Goal: Task Accomplishment & Management: Use online tool/utility

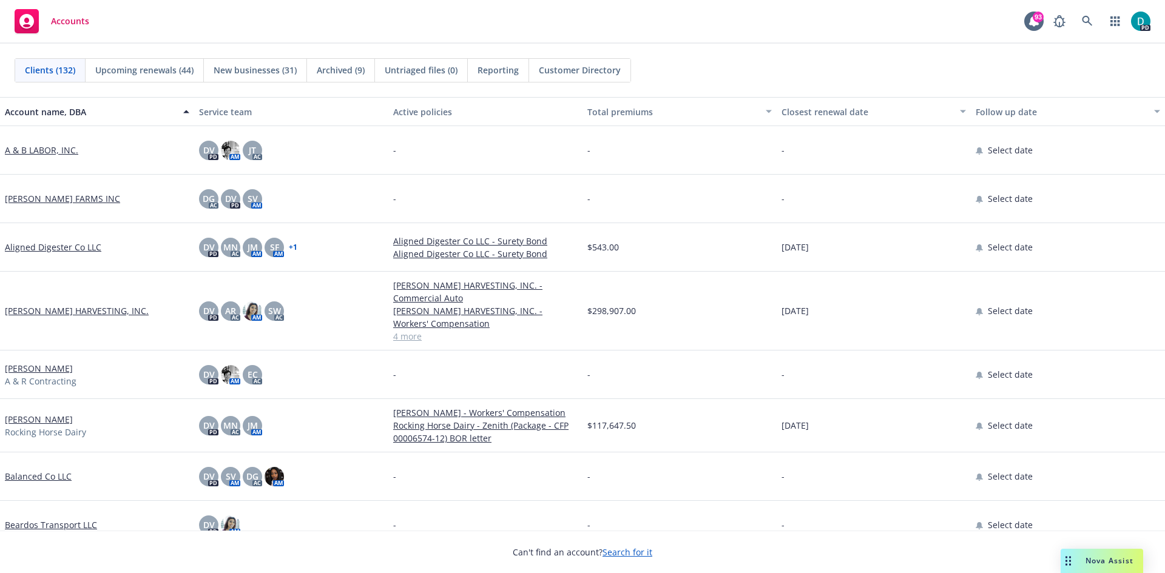
click at [41, 24] on div "Accounts" at bounding box center [52, 21] width 75 height 24
click at [130, 71] on span "Upcoming renewals (44)" at bounding box center [144, 70] width 98 height 13
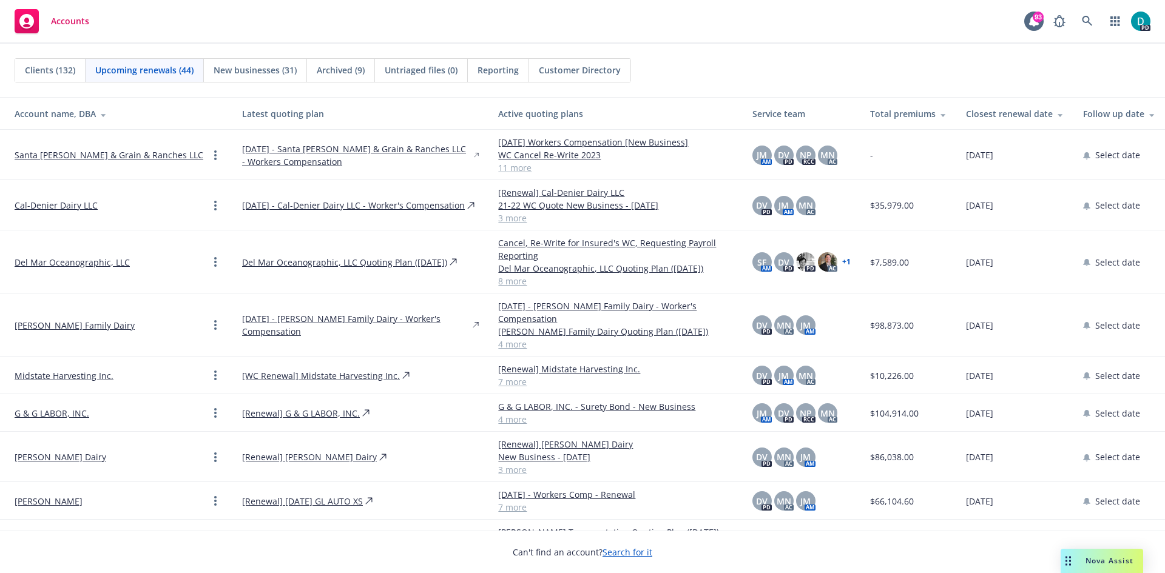
click at [49, 67] on span "Clients (132)" at bounding box center [50, 70] width 50 height 13
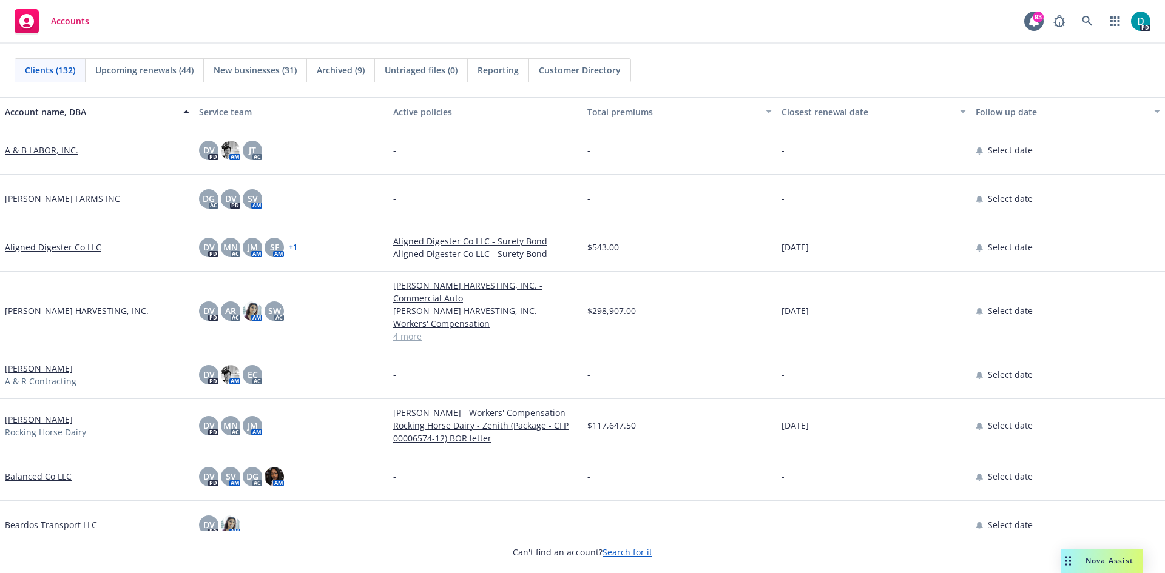
click at [146, 67] on span "Upcoming renewals (44)" at bounding box center [144, 70] width 98 height 13
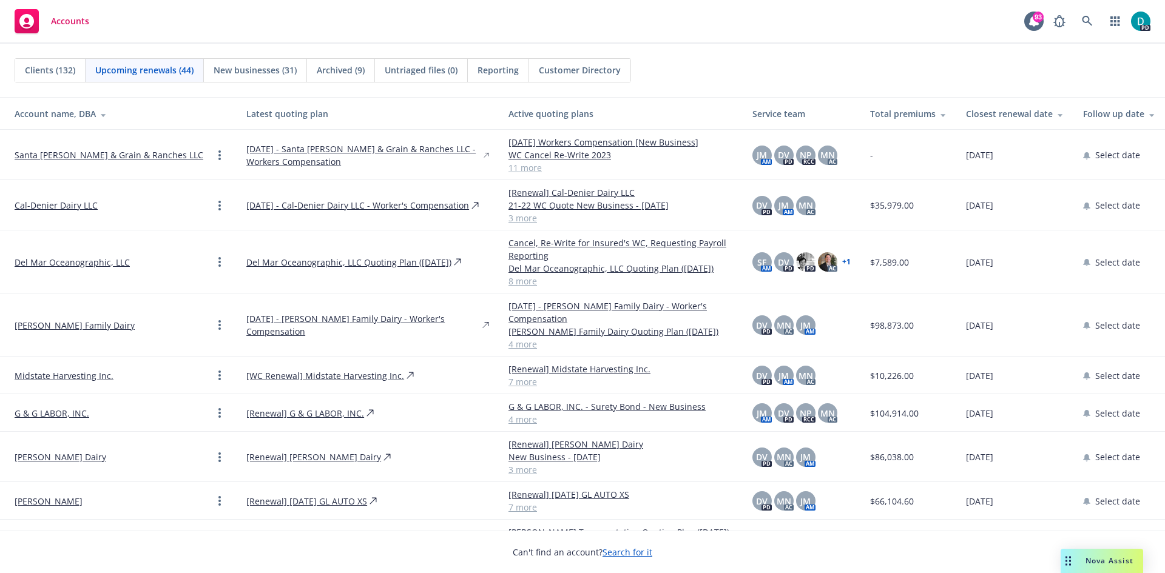
click at [27, 75] on span "Clients (132)" at bounding box center [50, 70] width 50 height 13
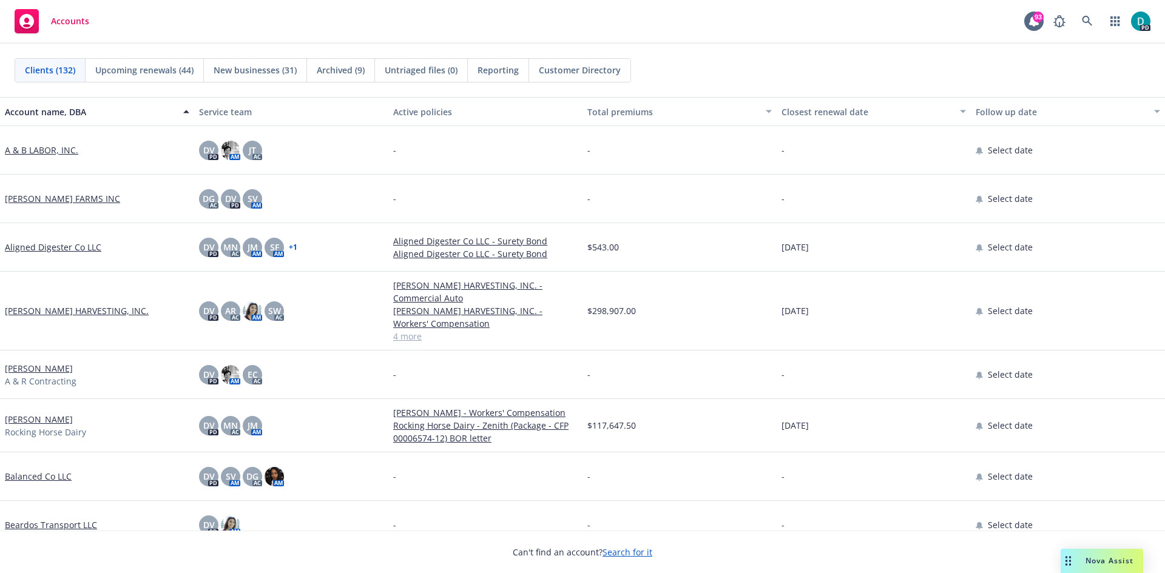
click at [827, 114] on div "Closest renewal date" at bounding box center [867, 112] width 171 height 13
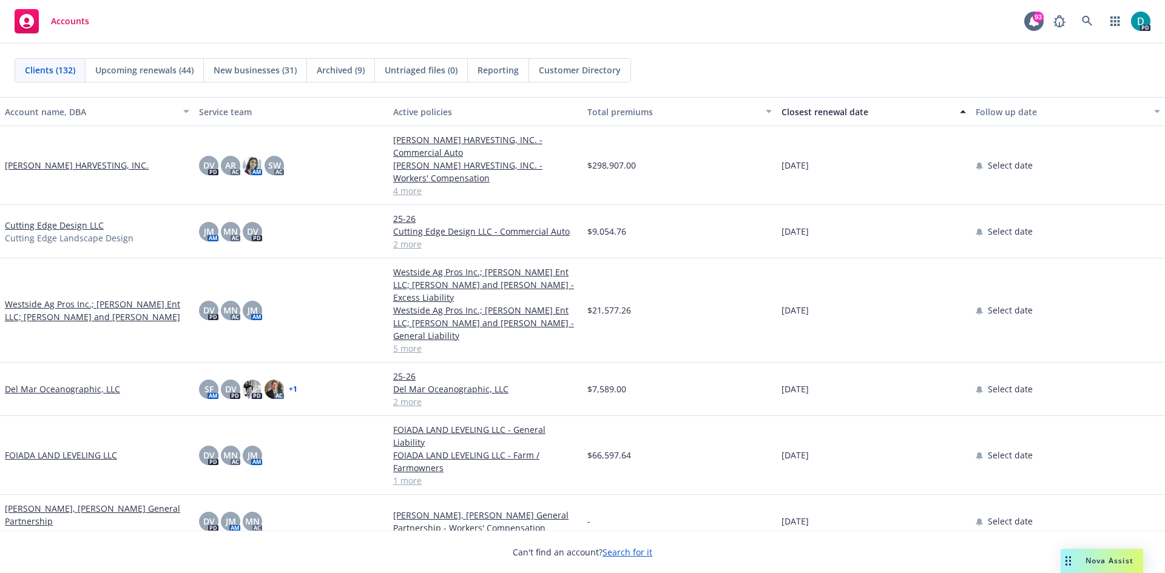
click at [48, 28] on div "Accounts" at bounding box center [52, 21] width 75 height 24
click at [69, 20] on span "Accounts" at bounding box center [70, 21] width 38 height 10
click at [32, 22] on icon at bounding box center [26, 21] width 15 height 15
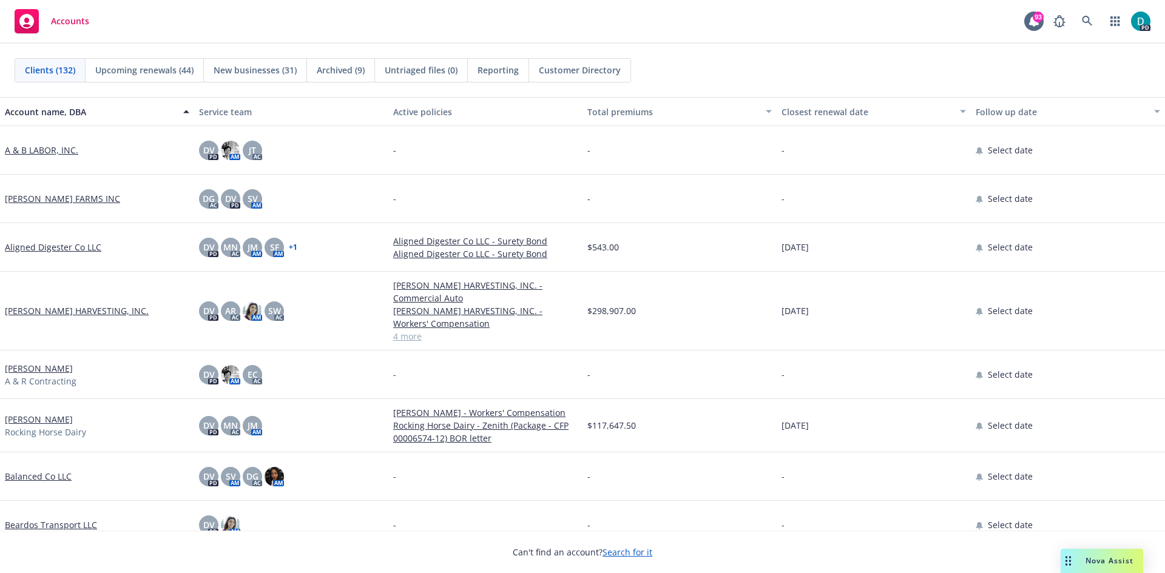
click at [245, 72] on span "New businesses (31)" at bounding box center [255, 70] width 83 height 13
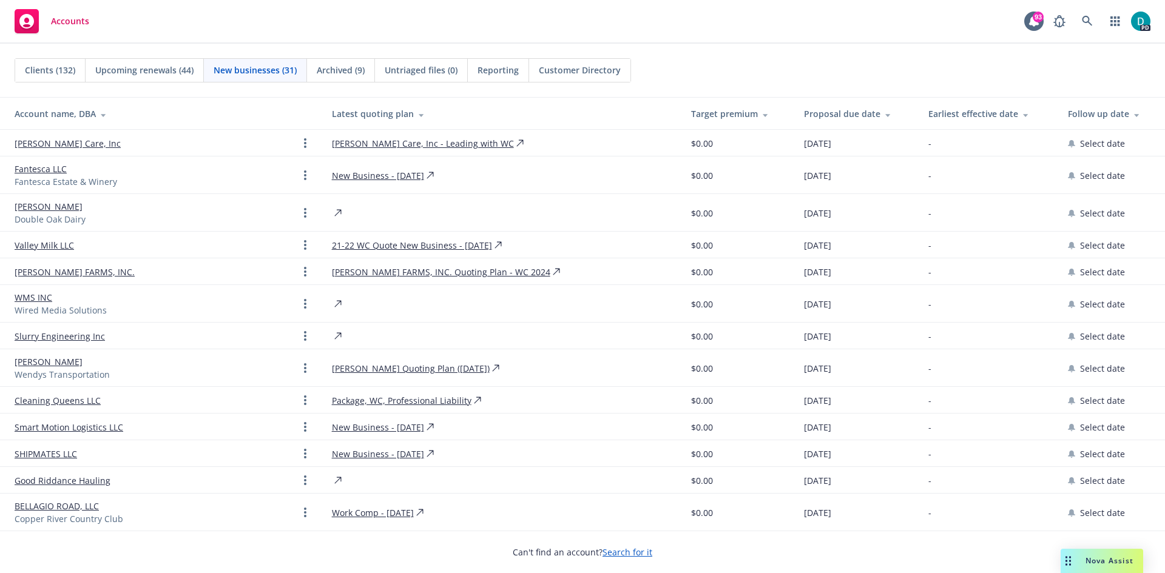
click at [45, 72] on span "Clients (132)" at bounding box center [50, 70] width 50 height 13
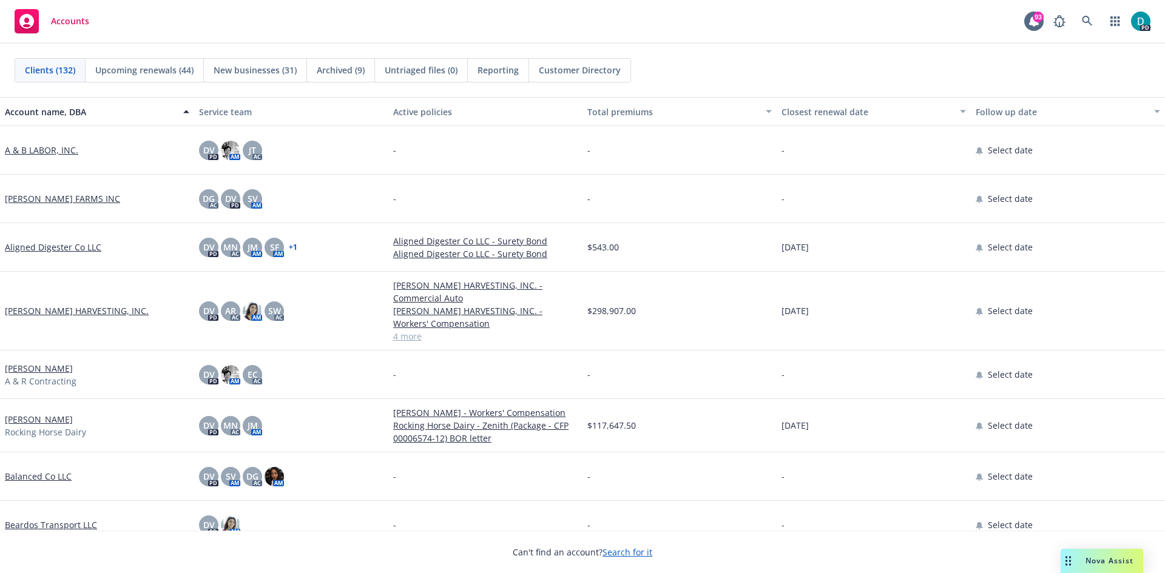
click at [52, 24] on span "Accounts" at bounding box center [70, 21] width 38 height 10
click at [1084, 19] on icon at bounding box center [1087, 21] width 11 height 11
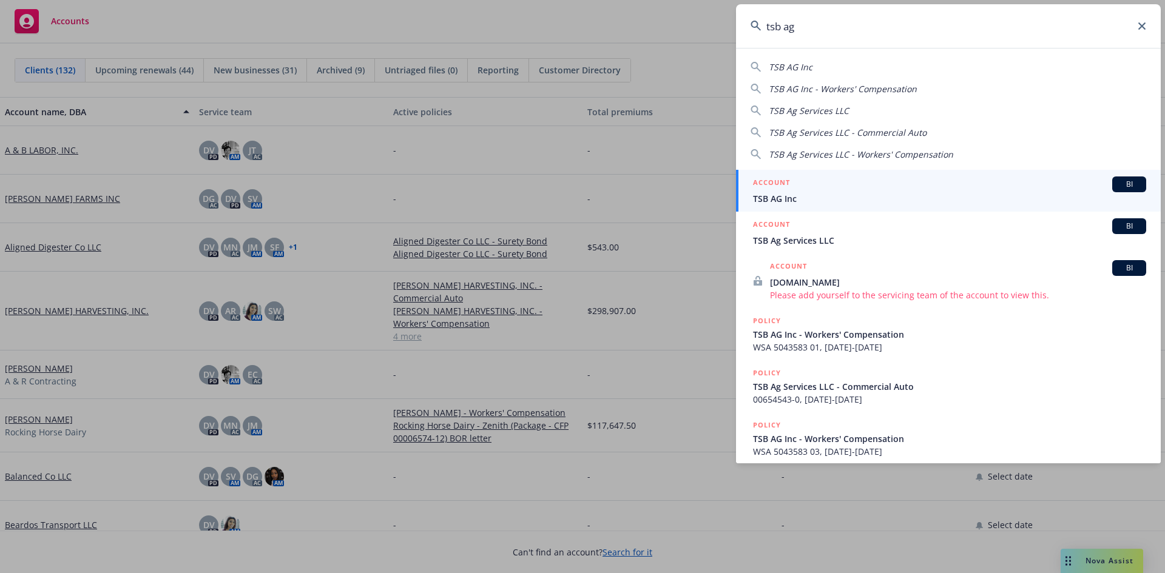
click at [779, 69] on span "TSB AG Inc" at bounding box center [791, 67] width 44 height 12
type input "TSB AG Inc"
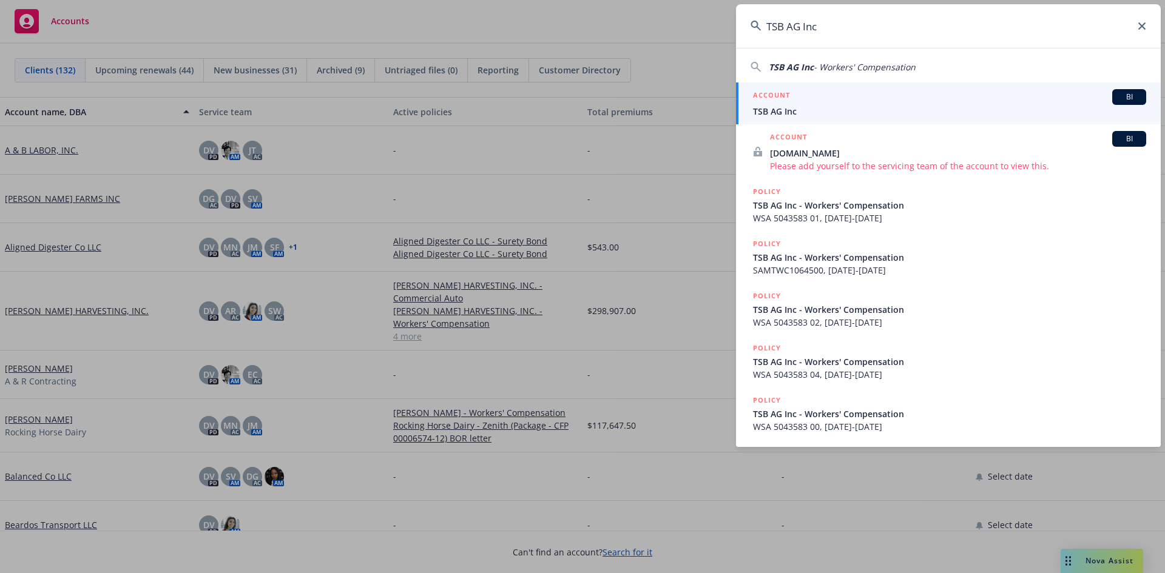
click at [799, 112] on span "TSB AG Inc" at bounding box center [949, 111] width 393 height 13
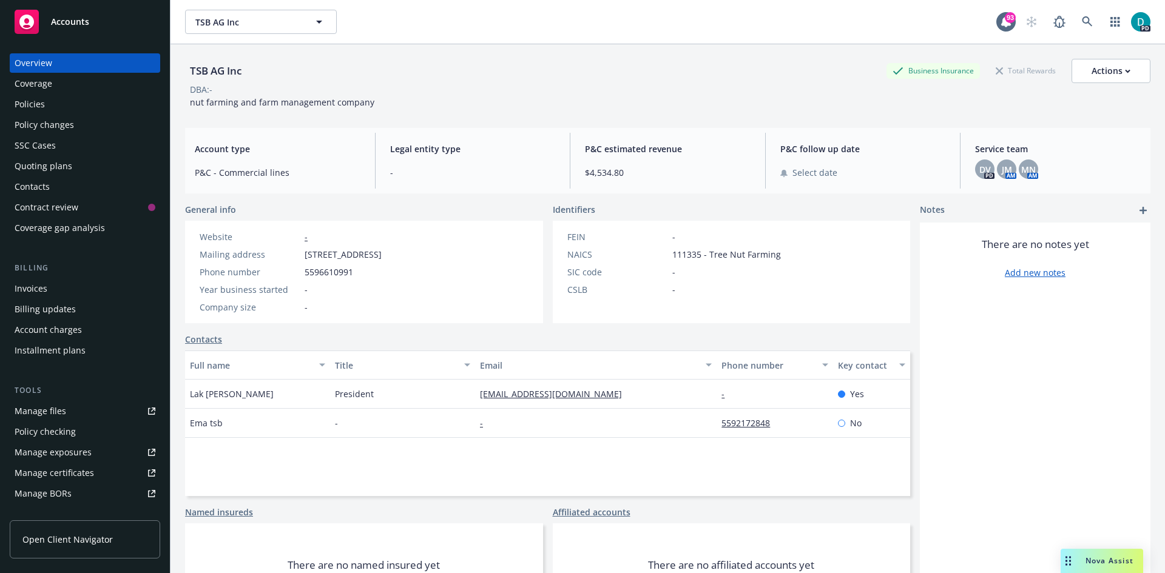
click at [38, 101] on div "Policies" at bounding box center [30, 104] width 30 height 19
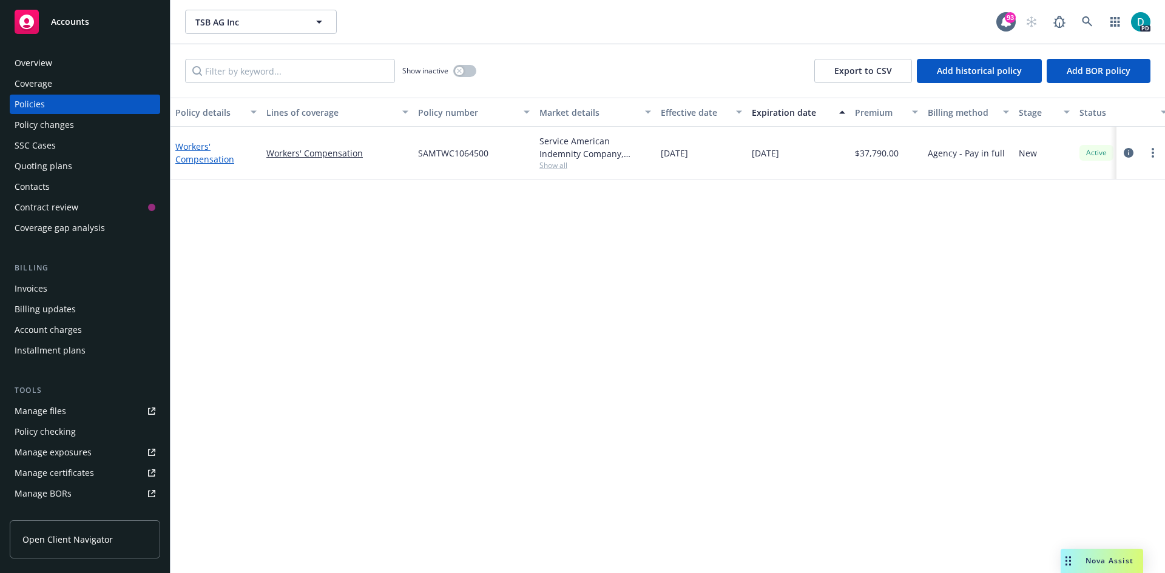
click at [189, 149] on link "Workers' Compensation" at bounding box center [204, 153] width 59 height 24
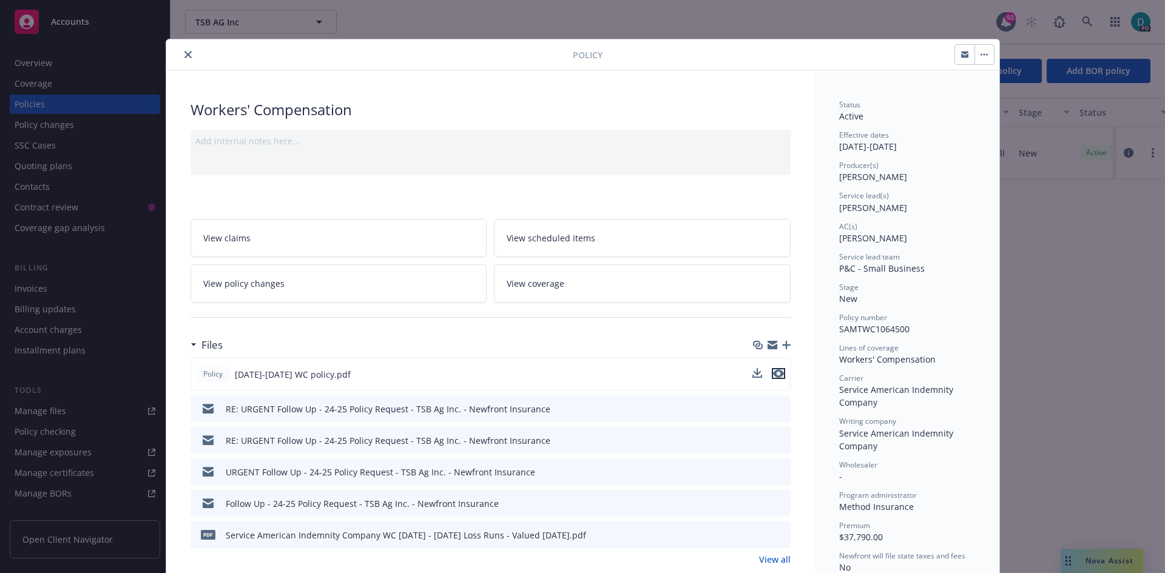
click at [776, 376] on icon "preview file" at bounding box center [778, 374] width 11 height 8
click at [181, 59] on button "close" at bounding box center [188, 54] width 15 height 15
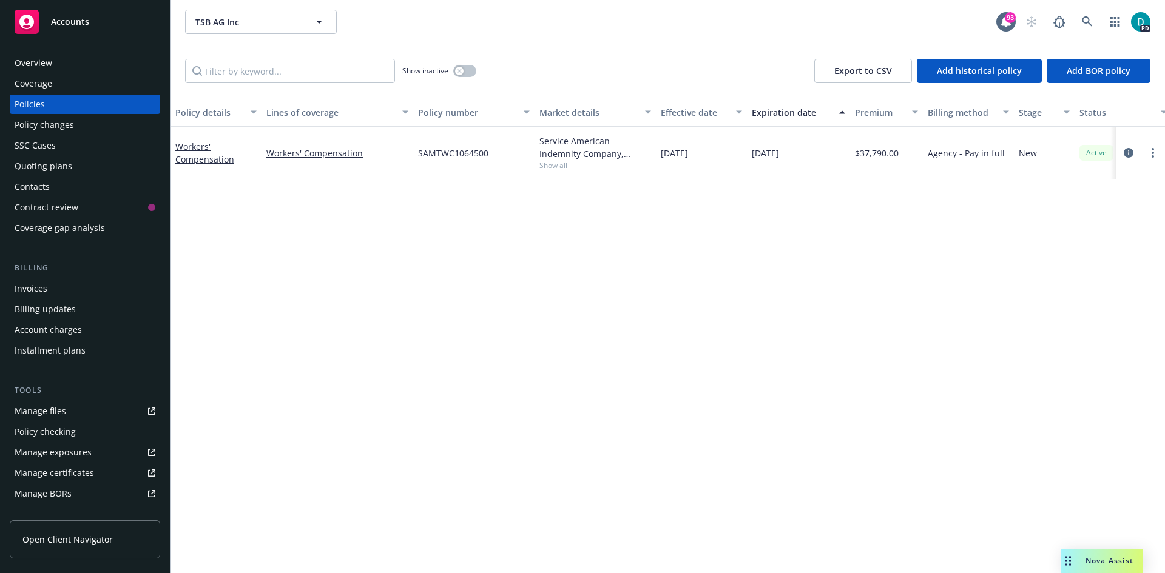
click at [925, 192] on div "Policy details Lines of coverage Policy number Market details Effective date Ex…" at bounding box center [668, 336] width 995 height 476
click at [1155, 154] on link "more" at bounding box center [1153, 153] width 15 height 15
click at [210, 155] on link "Workers' Compensation" at bounding box center [204, 153] width 59 height 24
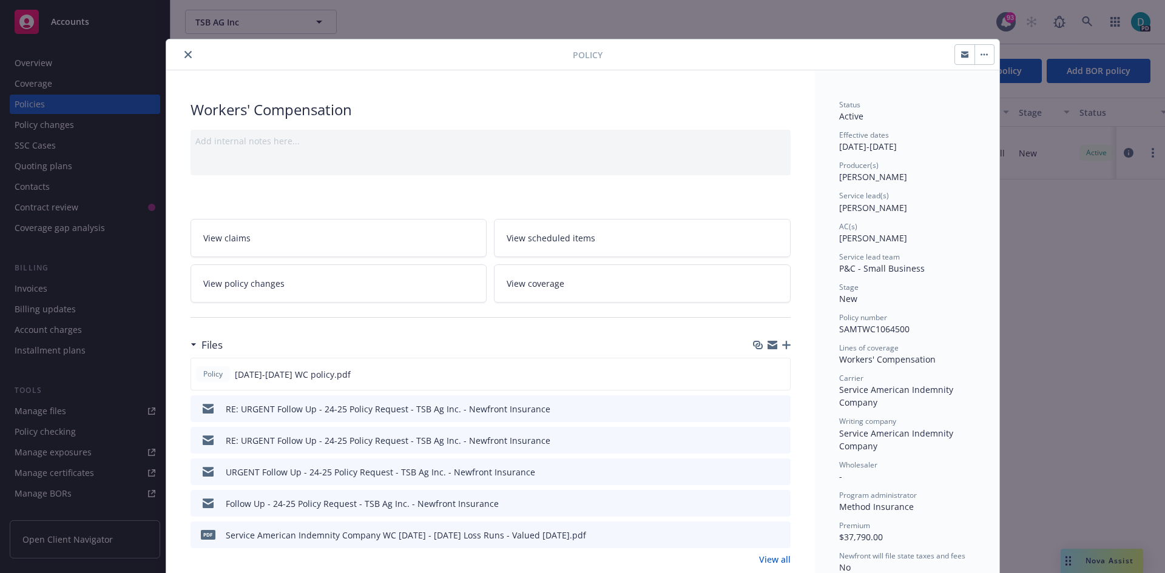
scroll to position [36, 0]
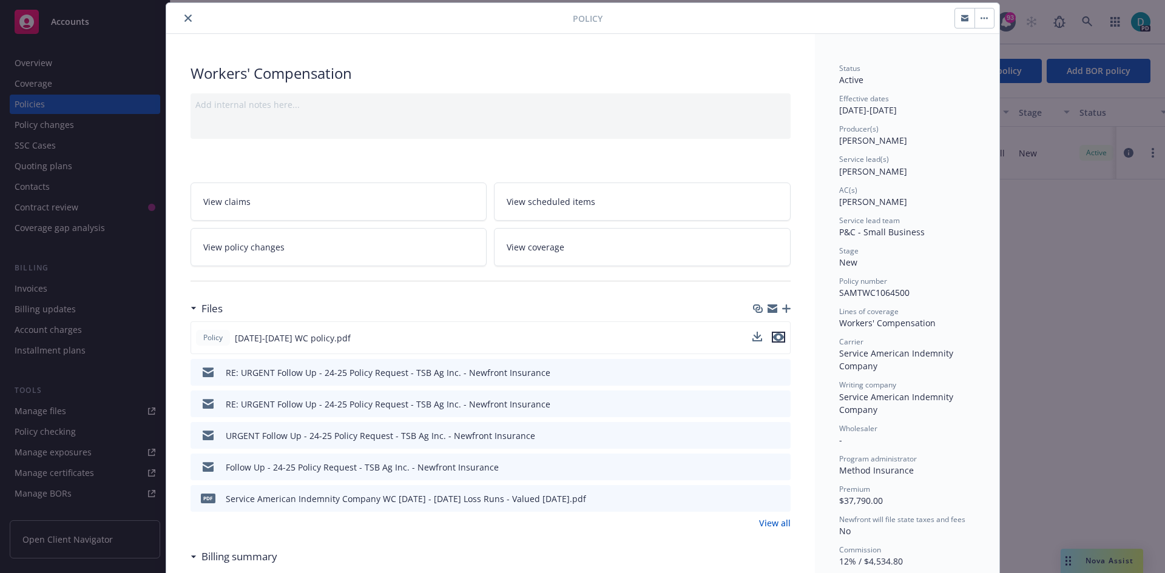
click at [777, 337] on icon "preview file" at bounding box center [778, 337] width 11 height 8
click at [775, 372] on icon "preview file" at bounding box center [779, 372] width 11 height 8
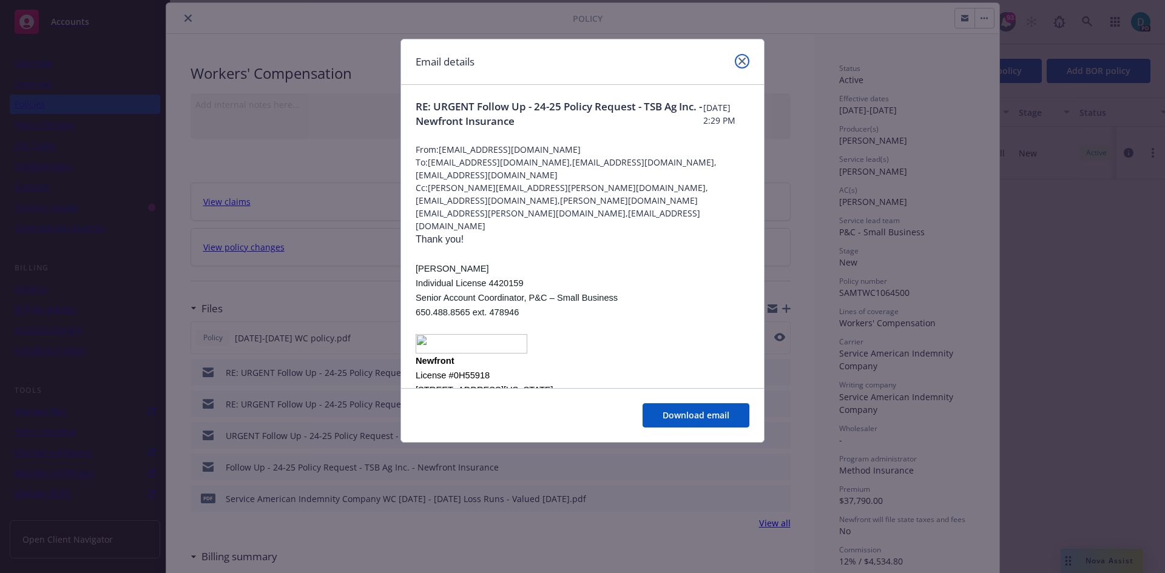
click at [747, 62] on link "close" at bounding box center [742, 61] width 15 height 15
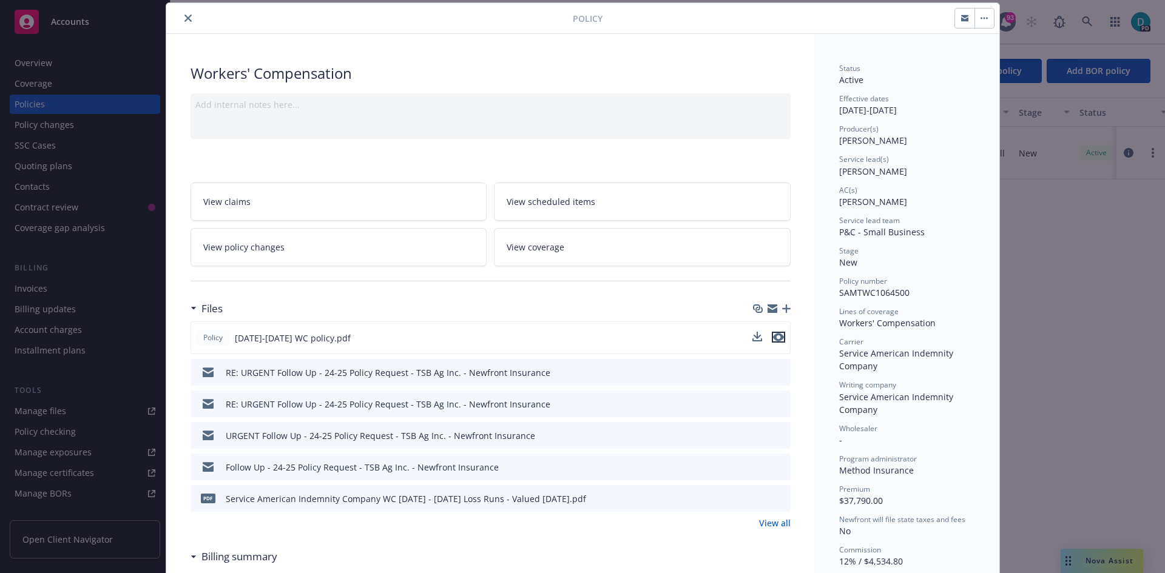
click at [777, 337] on icon "preview file" at bounding box center [778, 337] width 11 height 8
click at [186, 22] on button "close" at bounding box center [188, 18] width 15 height 15
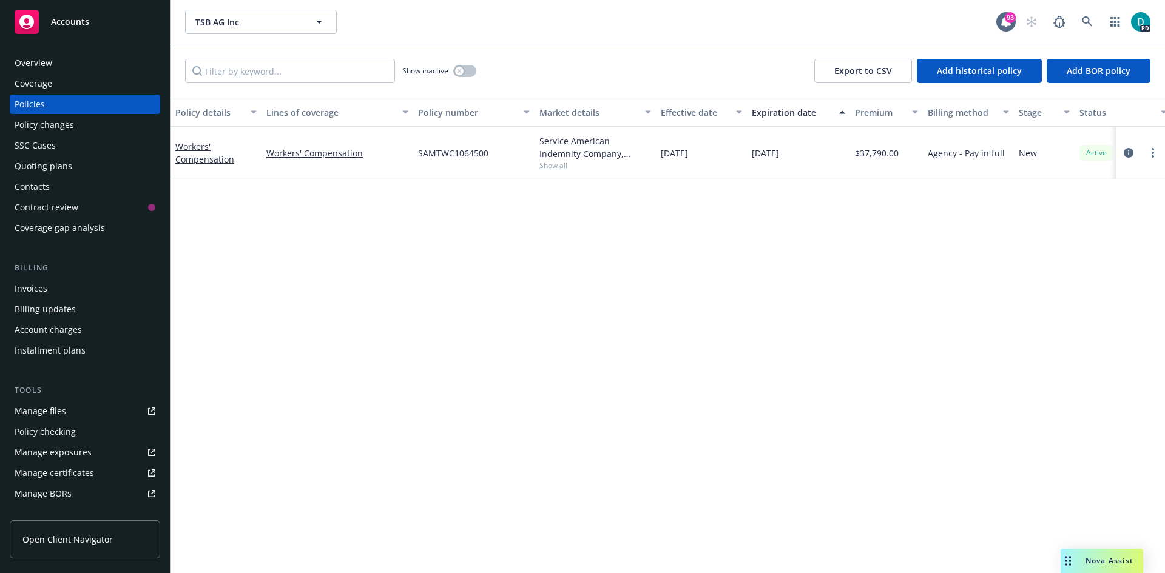
click at [106, 29] on div "Accounts" at bounding box center [85, 22] width 141 height 24
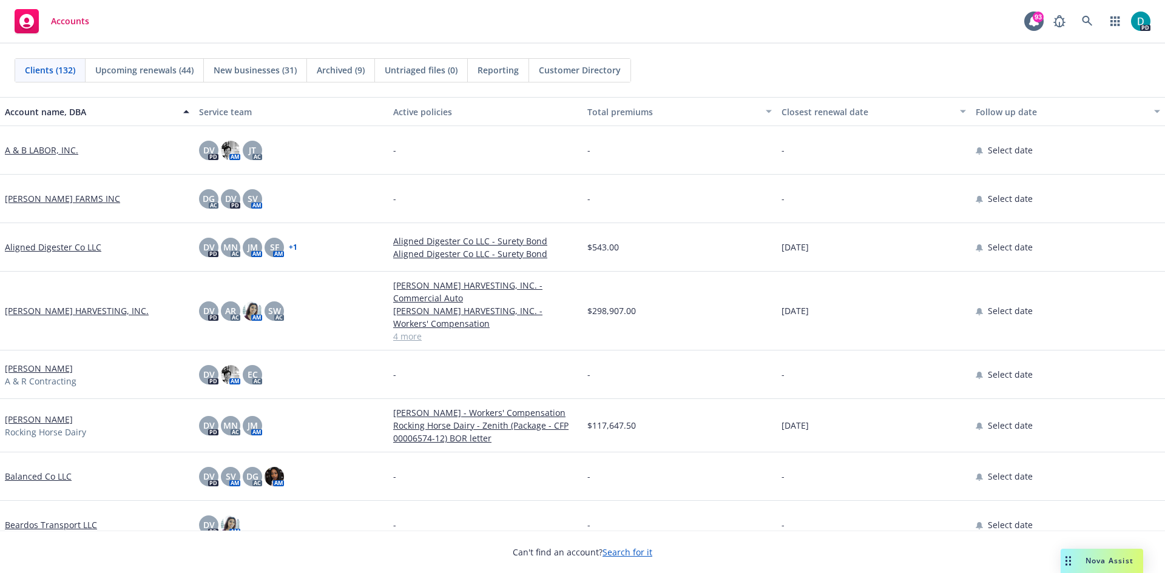
click at [799, 109] on div "Closest renewal date" at bounding box center [867, 112] width 171 height 13
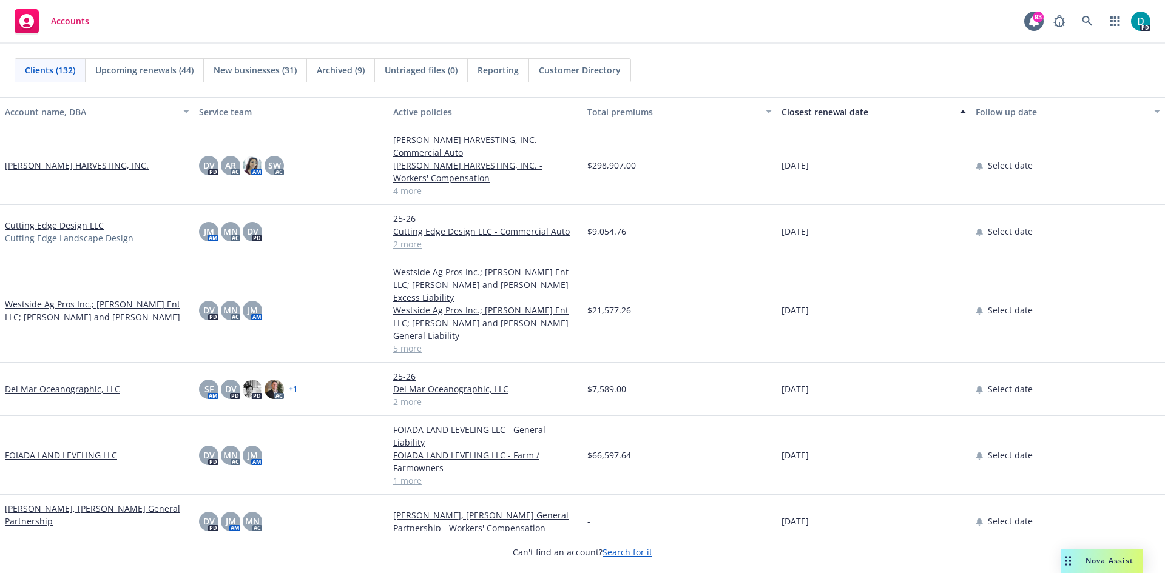
click at [107, 166] on link "[PERSON_NAME] HARVESTING, INC." at bounding box center [77, 165] width 144 height 13
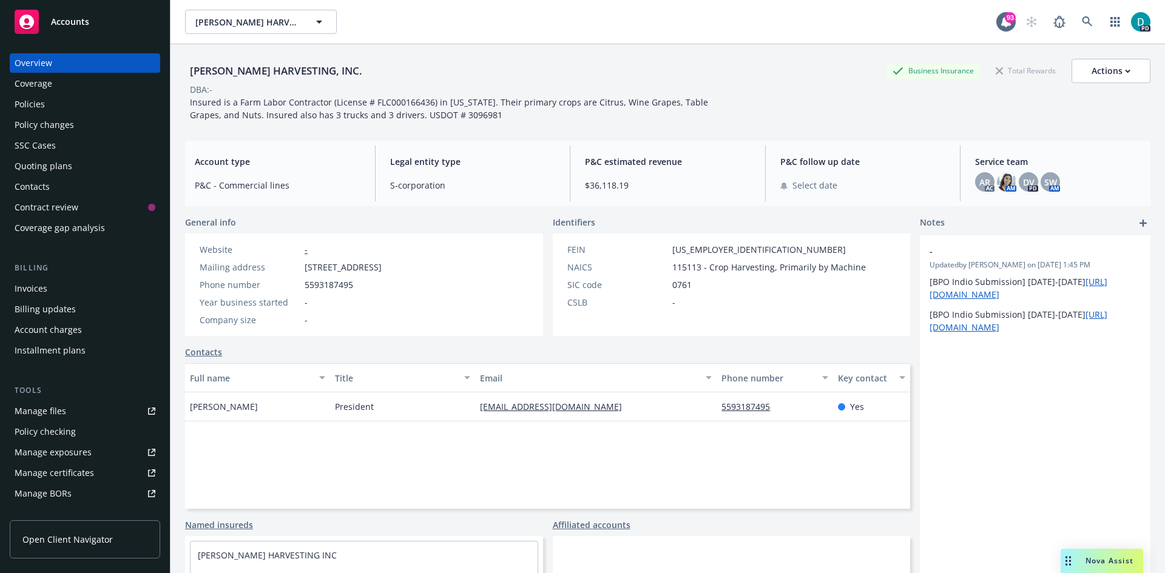
click at [40, 101] on div "Policies" at bounding box center [30, 104] width 30 height 19
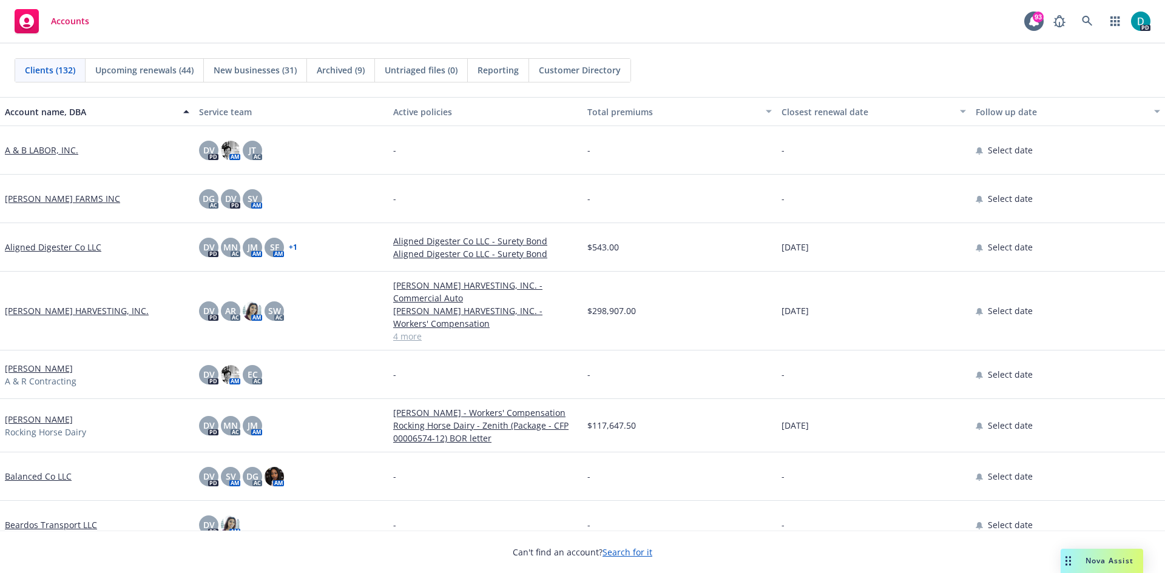
click at [834, 106] on div "Closest renewal date" at bounding box center [867, 112] width 171 height 13
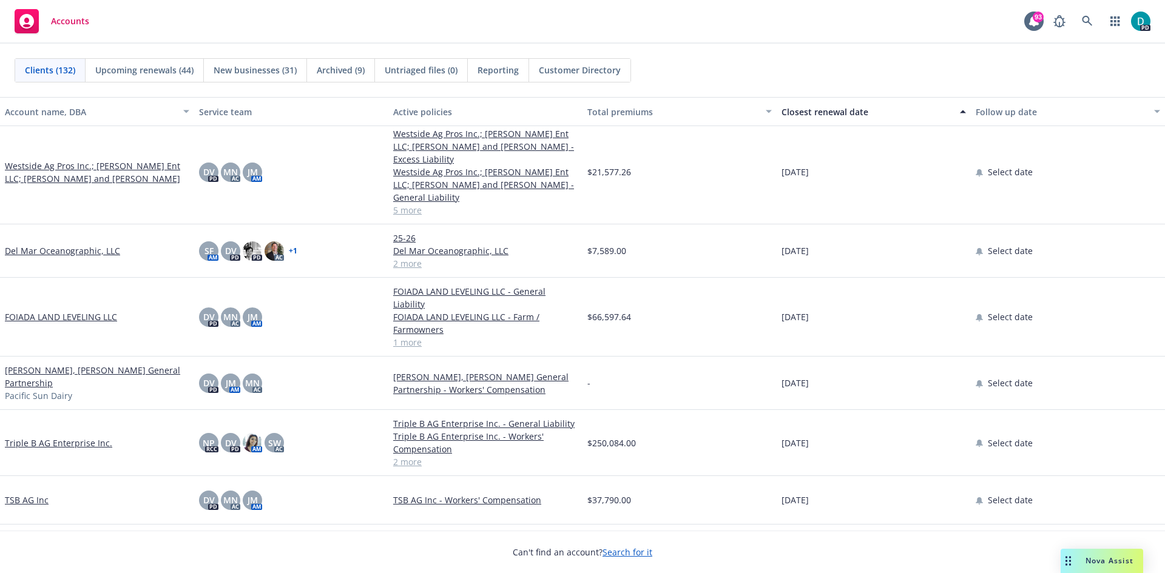
scroll to position [121, 0]
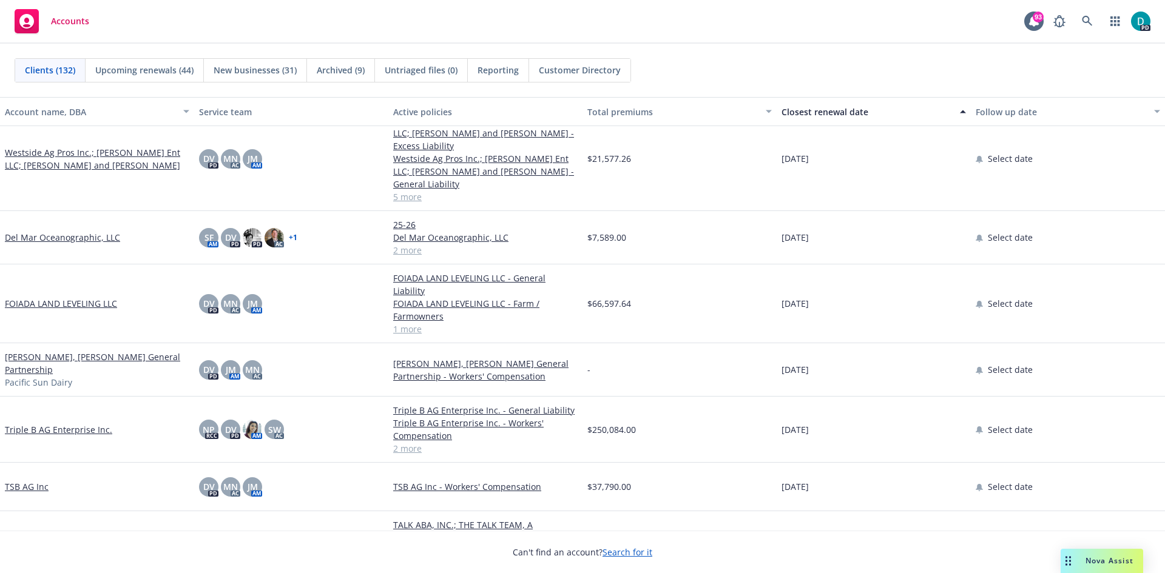
click at [77, 299] on link "FOIADA LAND LEVELING LLC" at bounding box center [61, 303] width 112 height 13
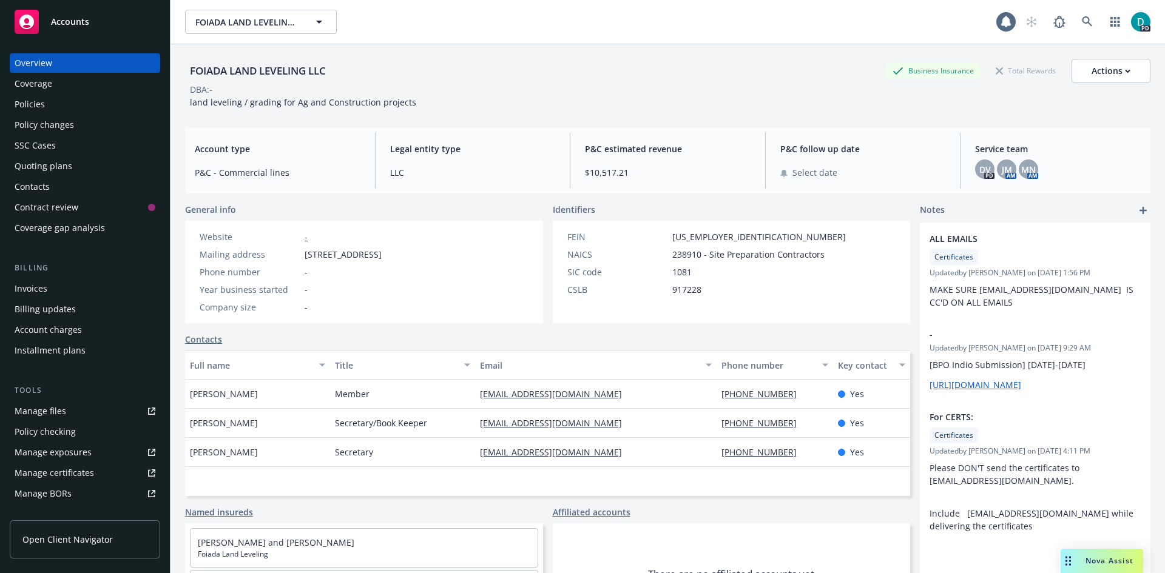
click at [45, 95] on div "Policies" at bounding box center [85, 104] width 141 height 19
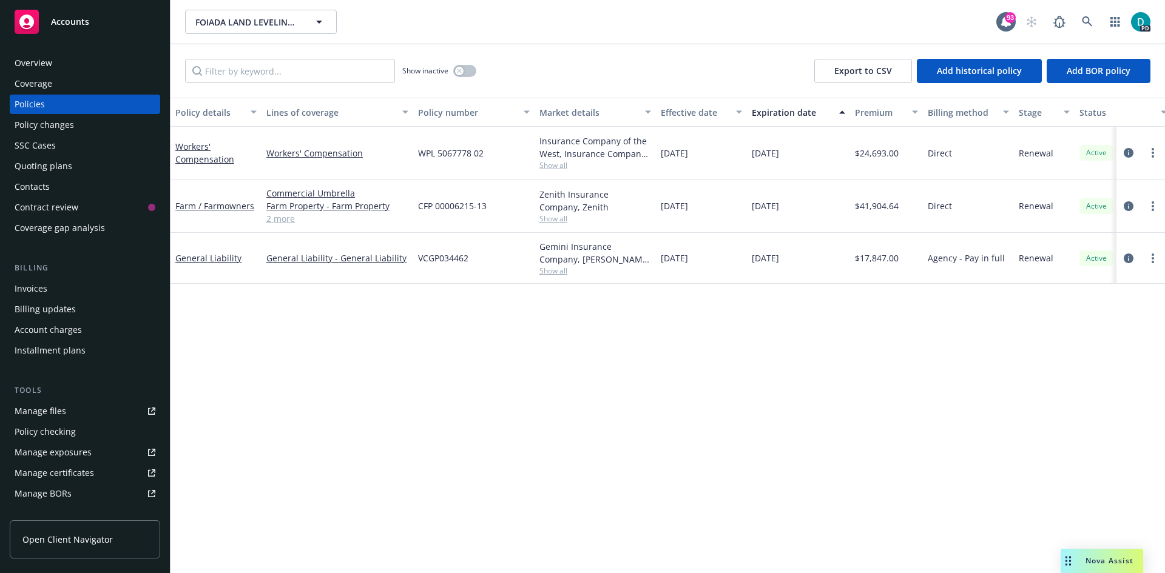
click at [76, 27] on span "Accounts" at bounding box center [70, 22] width 38 height 10
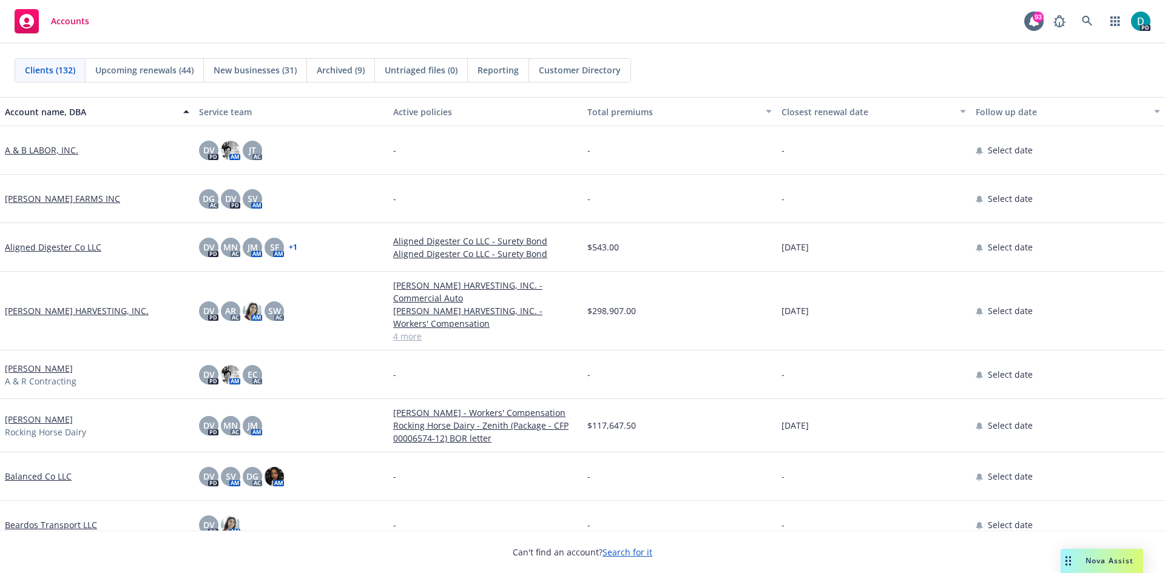
click at [595, 76] on div "Customer Directory" at bounding box center [579, 70] width 101 height 23
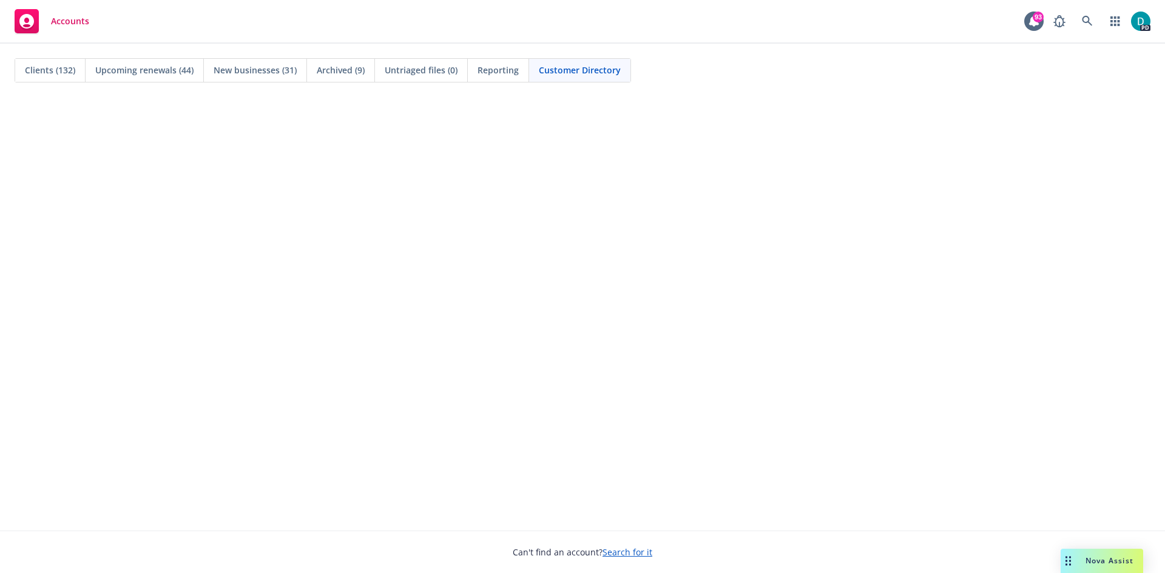
click at [71, 66] on span "Clients (132)" at bounding box center [50, 70] width 50 height 13
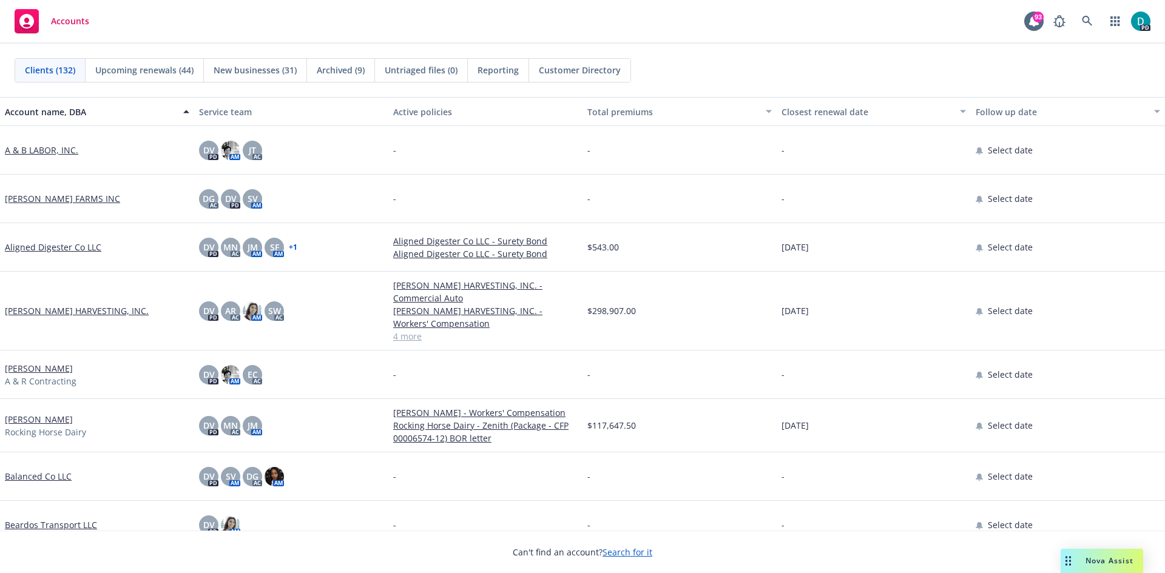
click at [702, 61] on div "Clients (132) Upcoming renewals (44) New businesses (31) Archived (9) Untriaged…" at bounding box center [583, 70] width 1136 height 24
click at [753, 57] on div "Clients (132) Upcoming renewals (44) New businesses (31) Archived (9) Untriaged…" at bounding box center [582, 70] width 1165 height 53
click at [78, 23] on span "Accounts" at bounding box center [70, 21] width 38 height 10
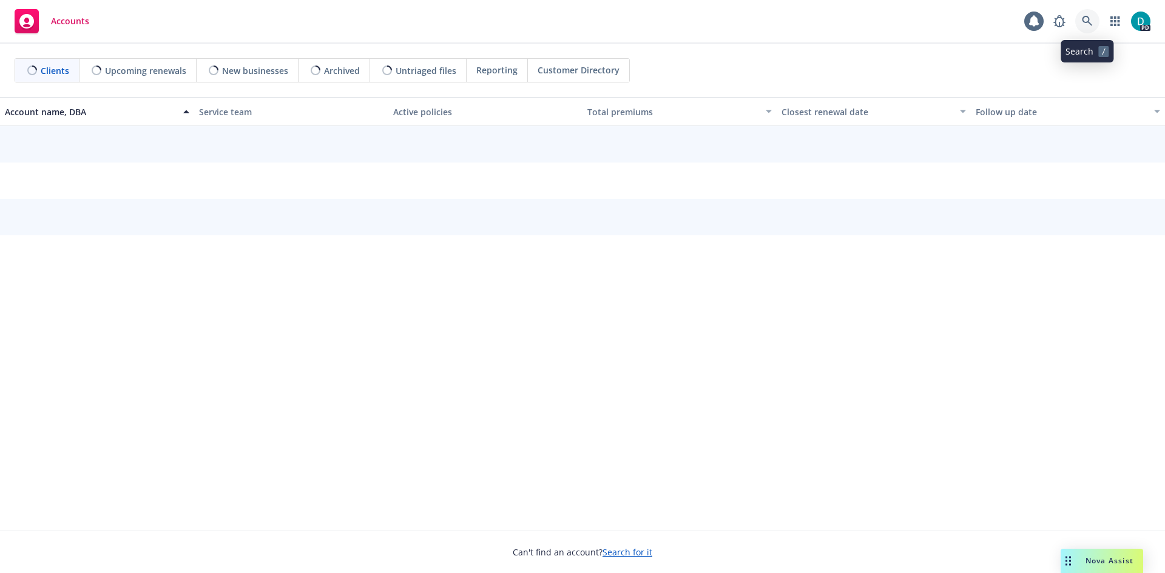
click at [1086, 19] on icon at bounding box center [1087, 21] width 11 height 11
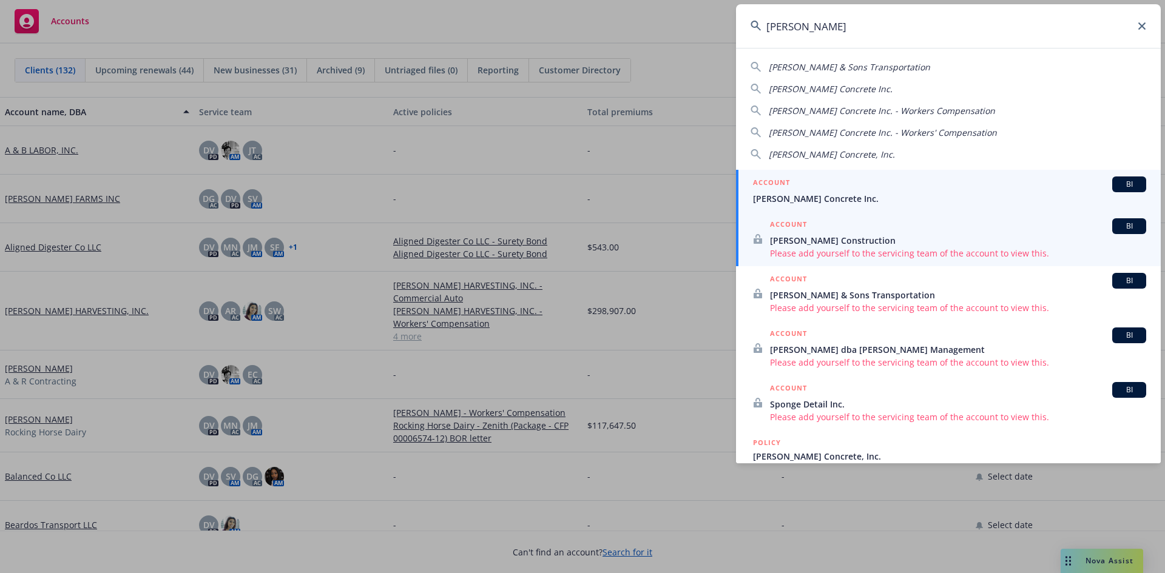
type input "fuentes"
click at [800, 203] on span "[PERSON_NAME] Concrete Inc." at bounding box center [949, 198] width 393 height 13
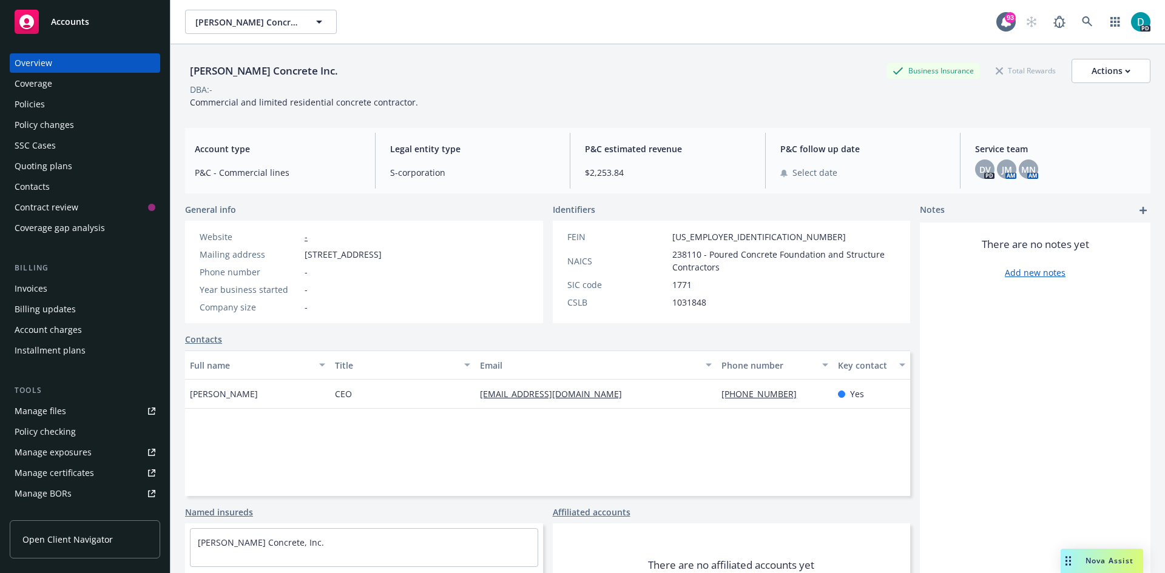
click at [42, 411] on div "Manage files" at bounding box center [41, 411] width 52 height 19
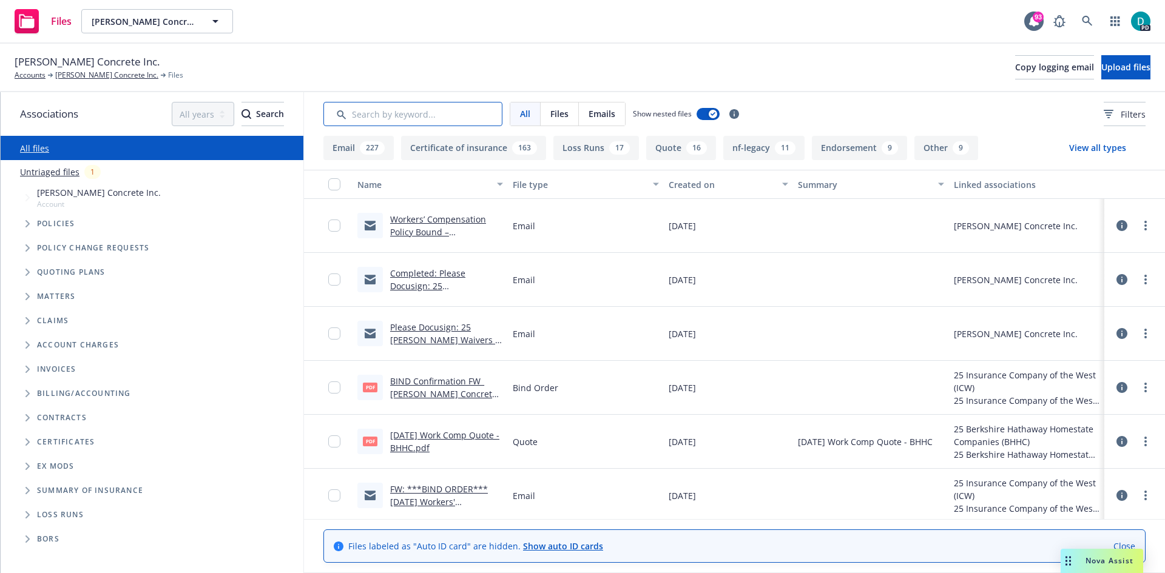
click at [430, 115] on input "Search by keyword..." at bounding box center [412, 114] width 179 height 24
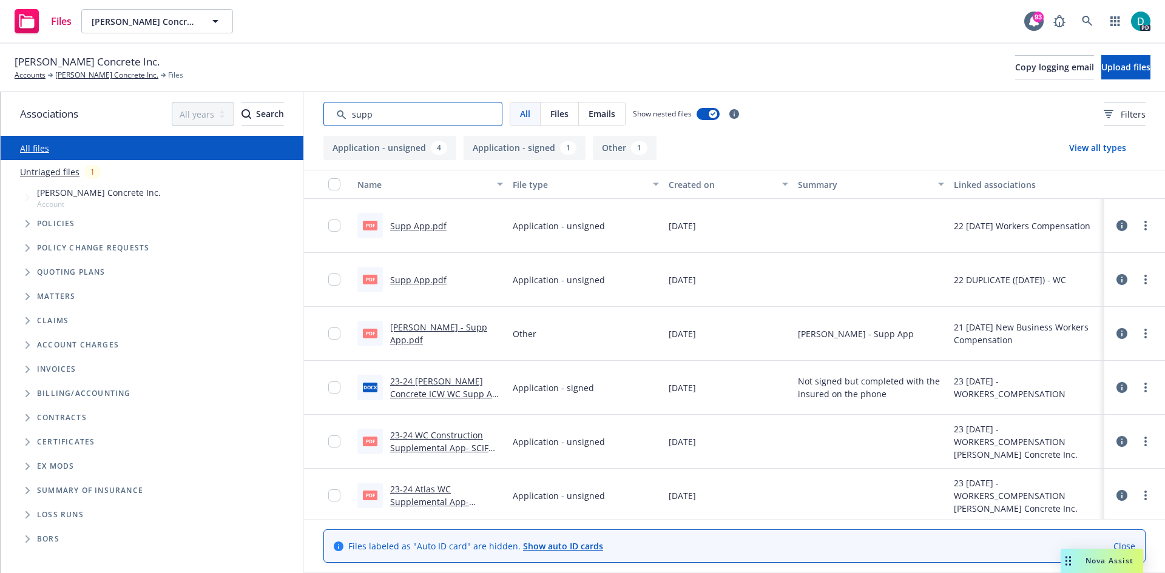
scroll to position [4, 0]
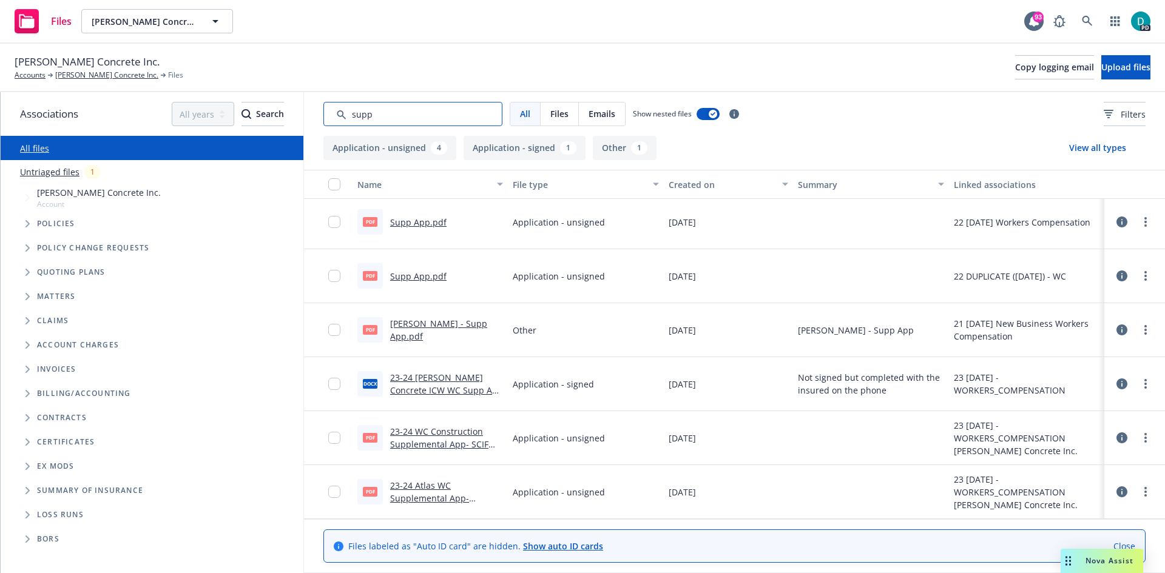
type input "supp"
click at [435, 486] on link "23-24 Atlas WC Supplemental App- Concrete unisgned.pdf" at bounding box center [436, 498] width 93 height 37
